Goal: Book appointment/travel/reservation

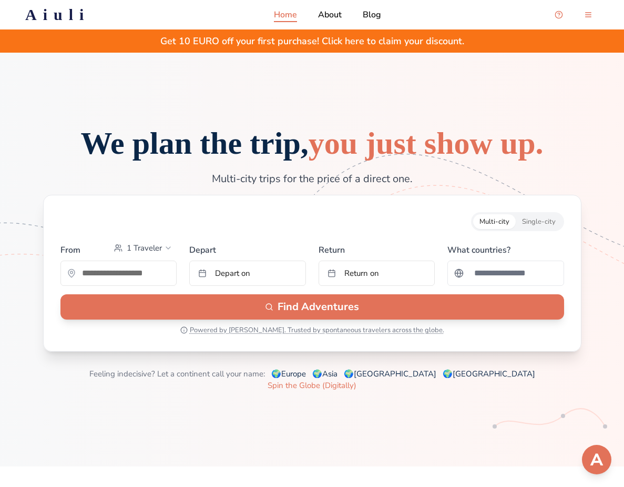
click at [281, 229] on button "Single-city" at bounding box center [539, 221] width 46 height 15
click at [145, 286] on div at bounding box center [118, 272] width 117 height 25
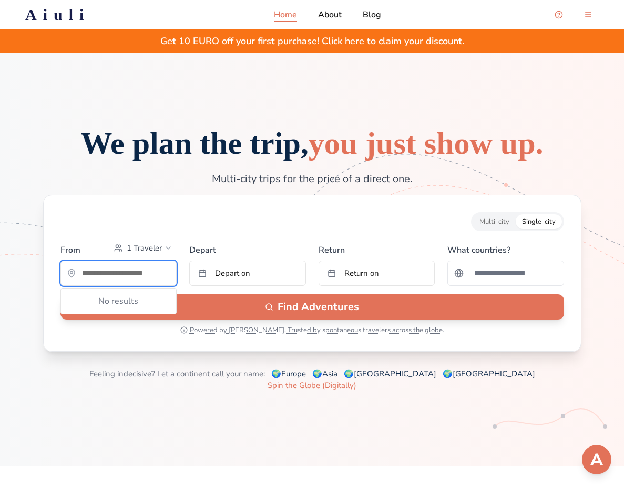
click at [144, 284] on input "text" at bounding box center [119, 272] width 116 height 21
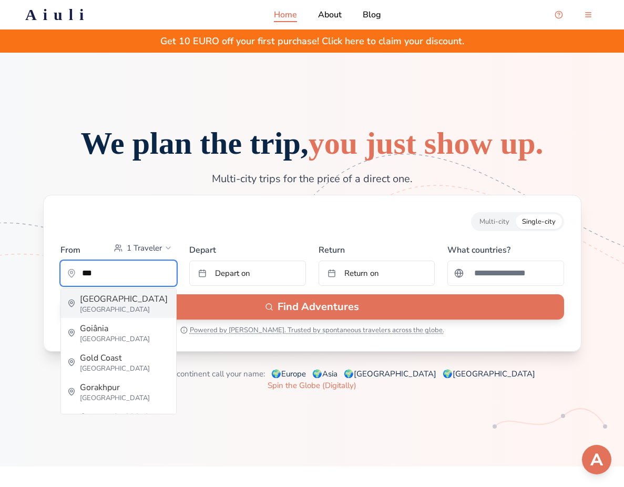
type input "**********"
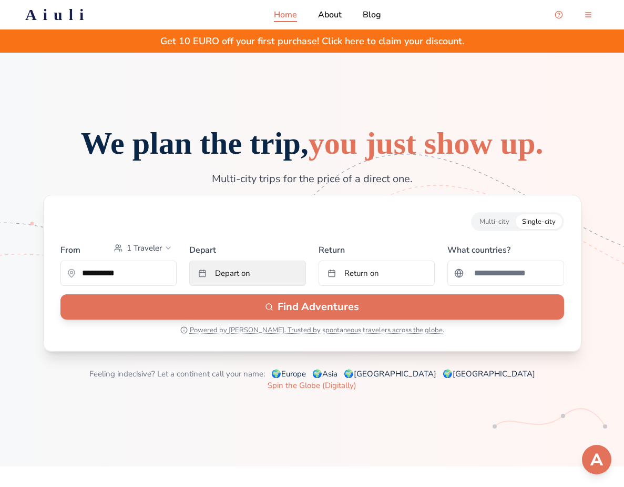
click at [279, 286] on button "Depart on" at bounding box center [247, 272] width 117 height 25
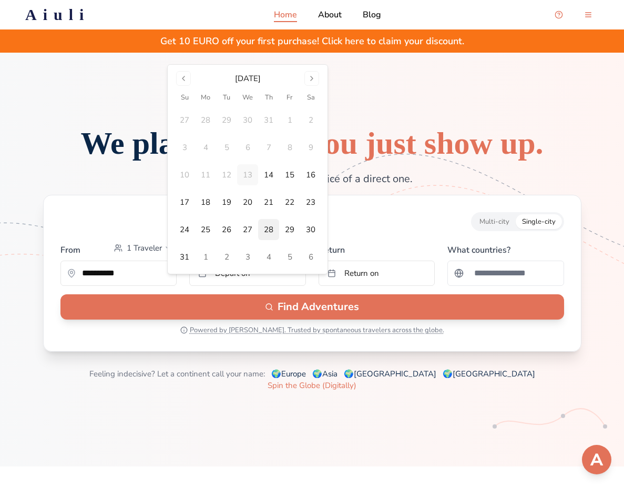
click at [269, 239] on button "28" at bounding box center [268, 229] width 21 height 21
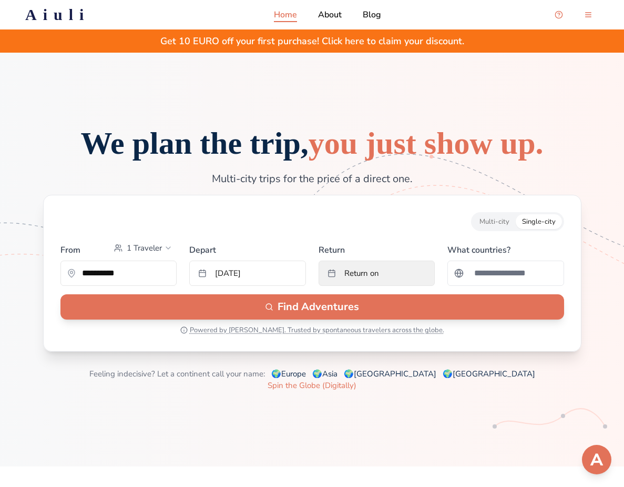
click at [281, 278] on span "Return on" at bounding box center [362, 273] width 35 height 11
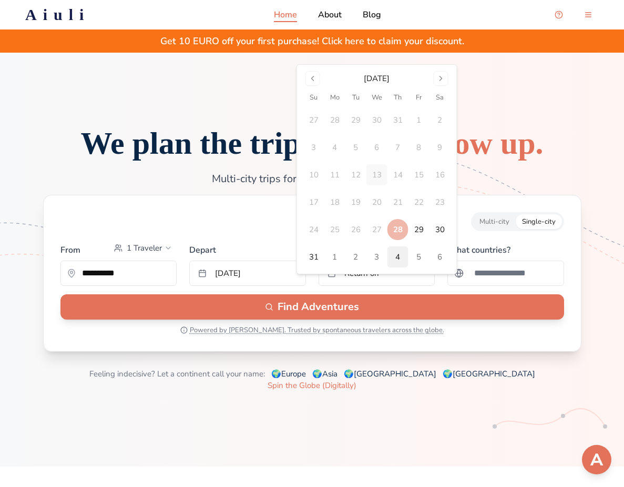
click at [281, 252] on button "4" at bounding box center [398, 256] width 21 height 21
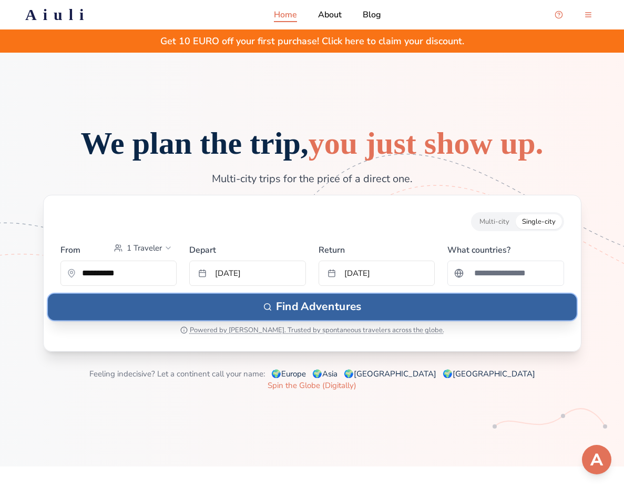
click at [281, 320] on button "Find Adventures" at bounding box center [312, 307] width 529 height 26
